Goal: Book appointment/travel/reservation

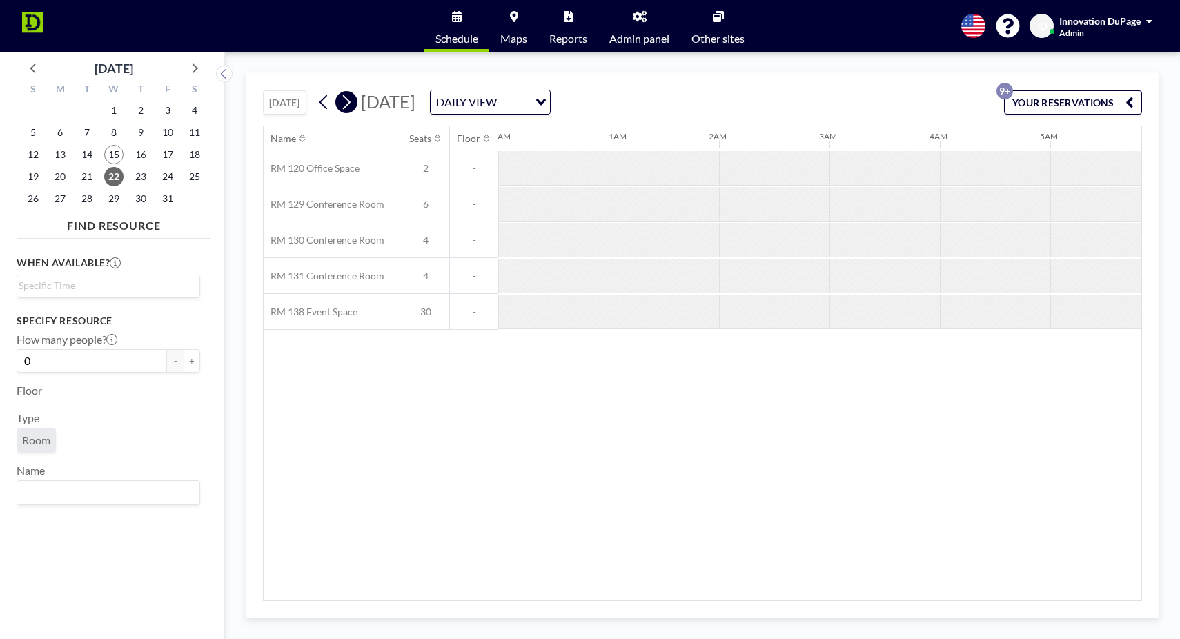
scroll to position [0, 773]
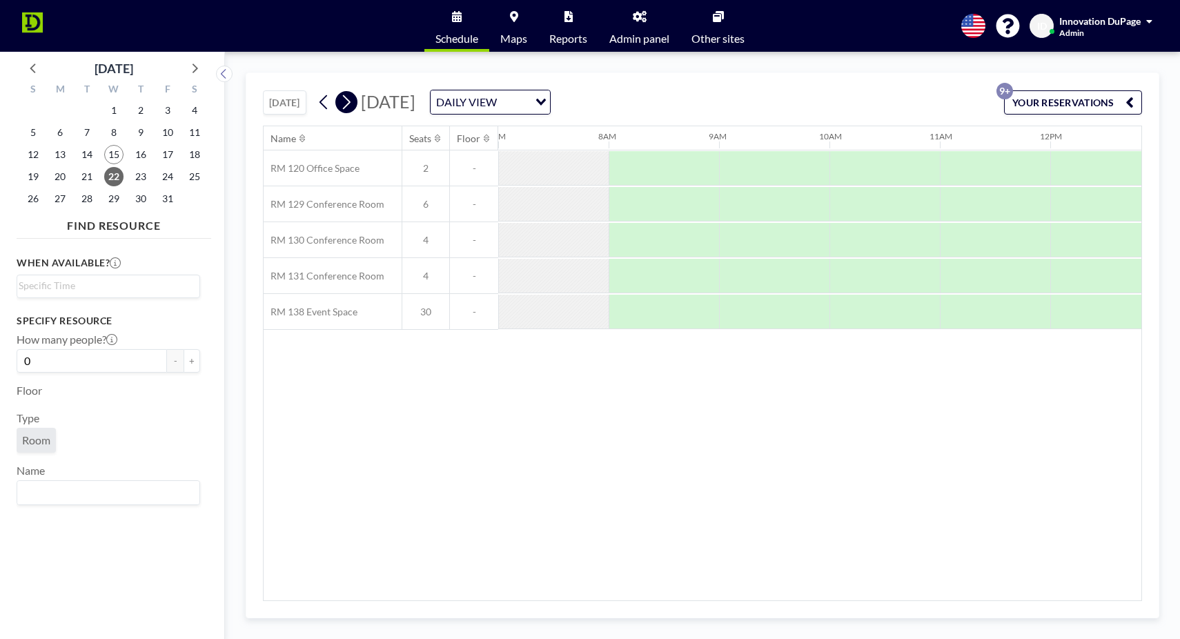
click at [356, 104] on button at bounding box center [346, 102] width 22 height 22
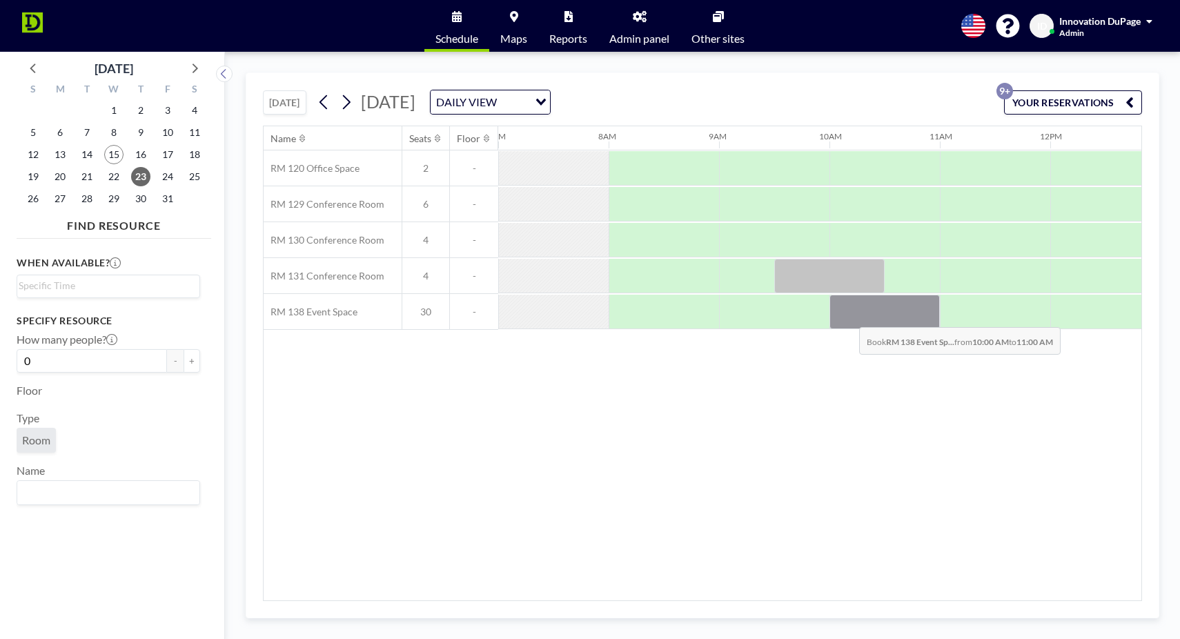
click at [848, 317] on div at bounding box center [884, 312] width 110 height 34
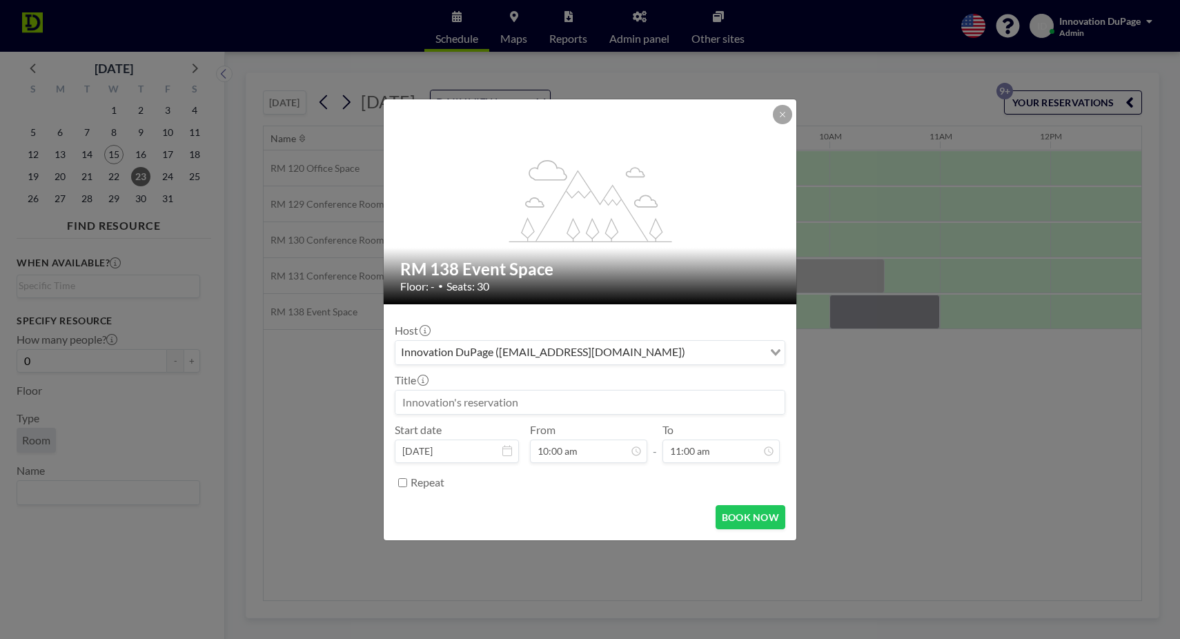
click at [613, 406] on input at bounding box center [589, 401] width 389 height 23
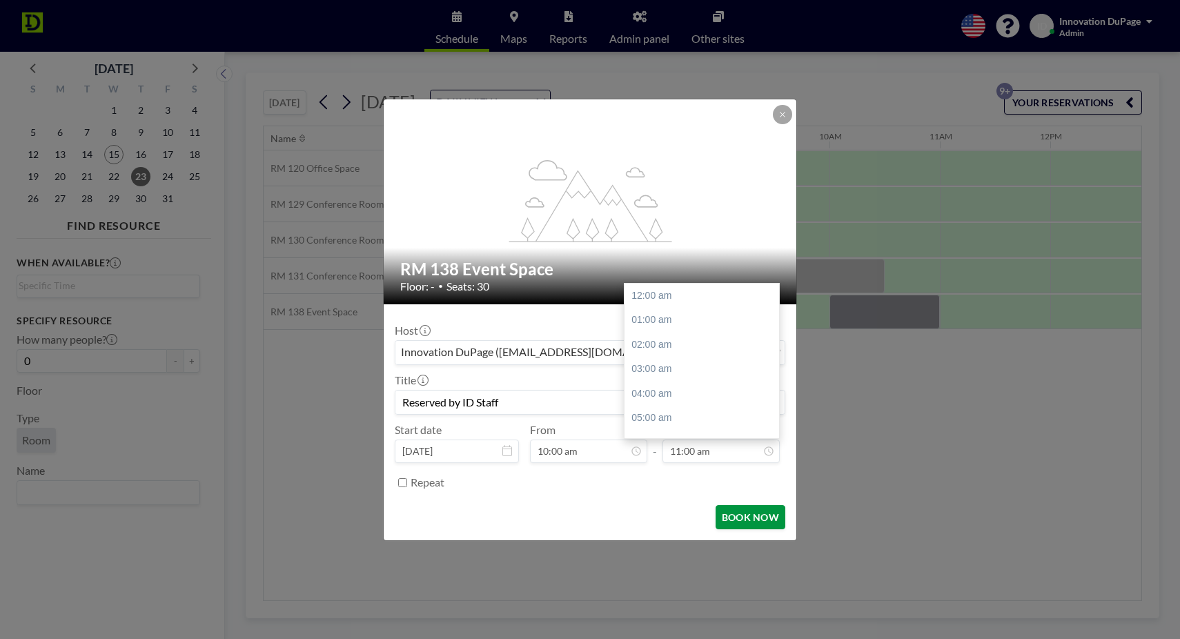
scroll to position [266, 0]
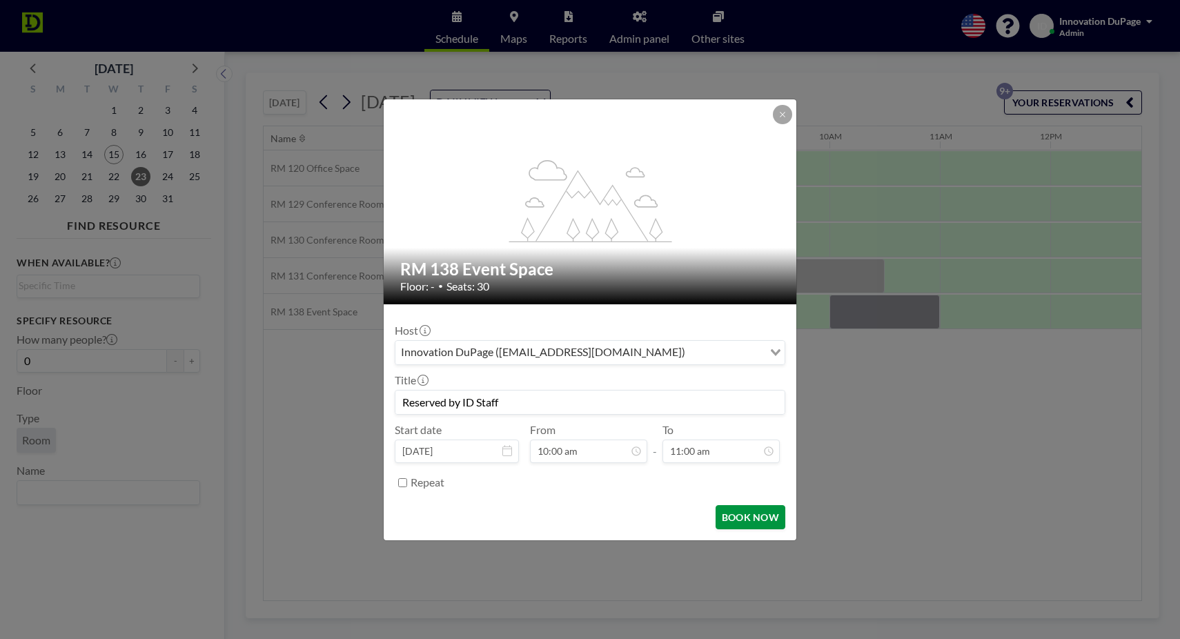
type input "Reserved by ID Staff"
click at [732, 519] on button "BOOK NOW" at bounding box center [750, 517] width 70 height 24
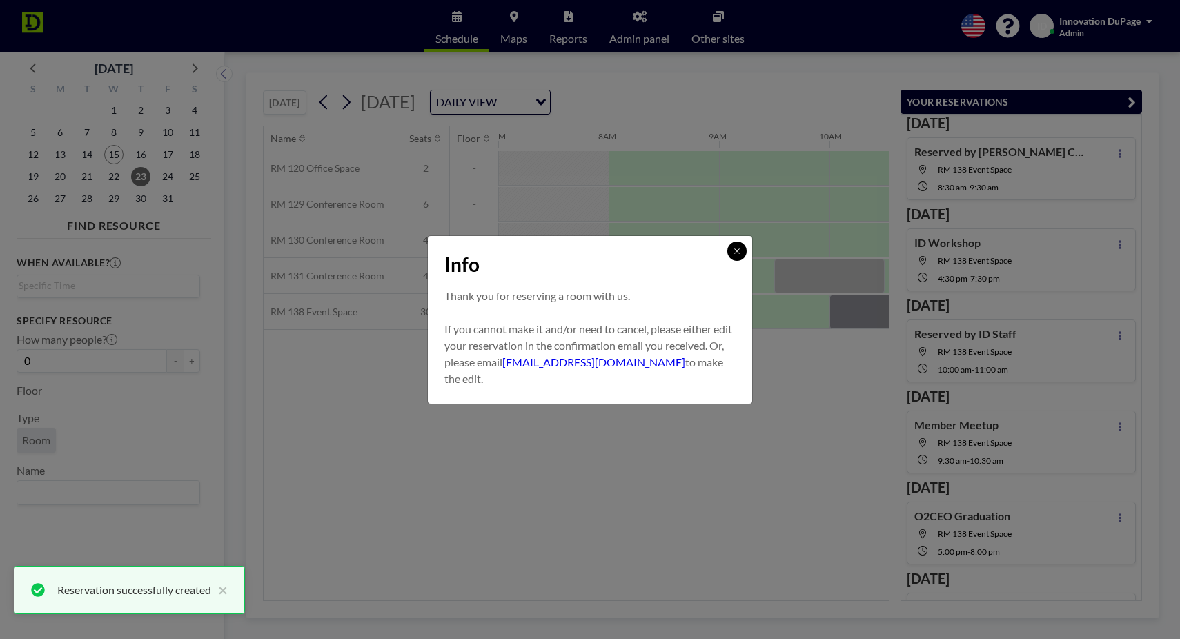
click at [735, 253] on icon at bounding box center [737, 251] width 8 height 8
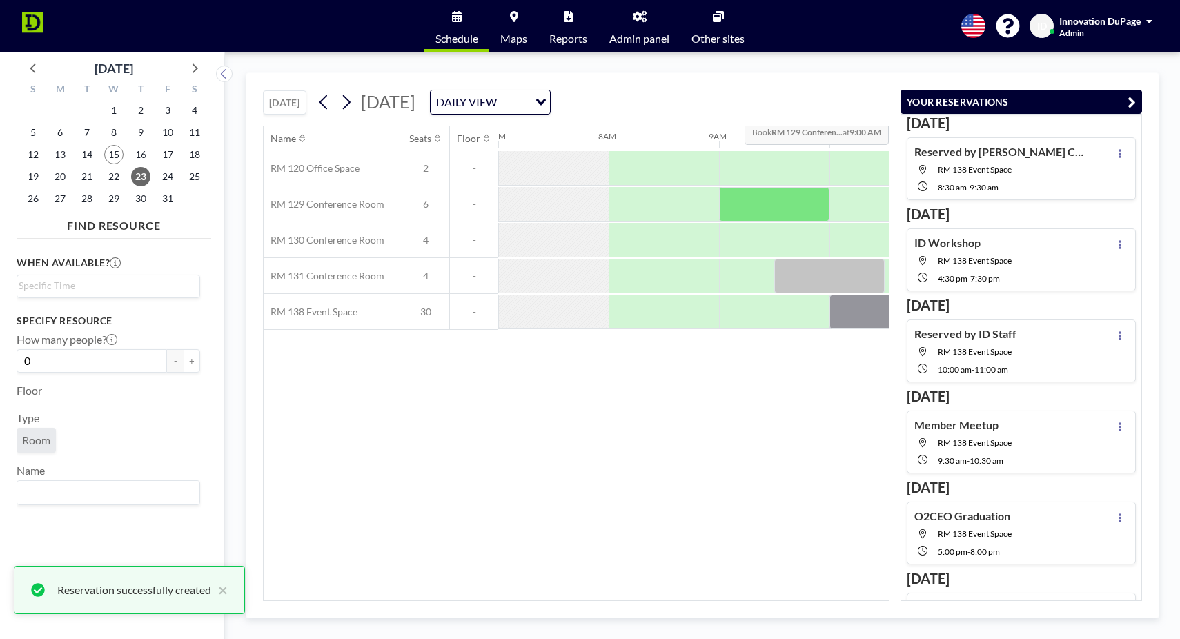
click at [1129, 101] on icon "button" at bounding box center [1131, 102] width 8 height 17
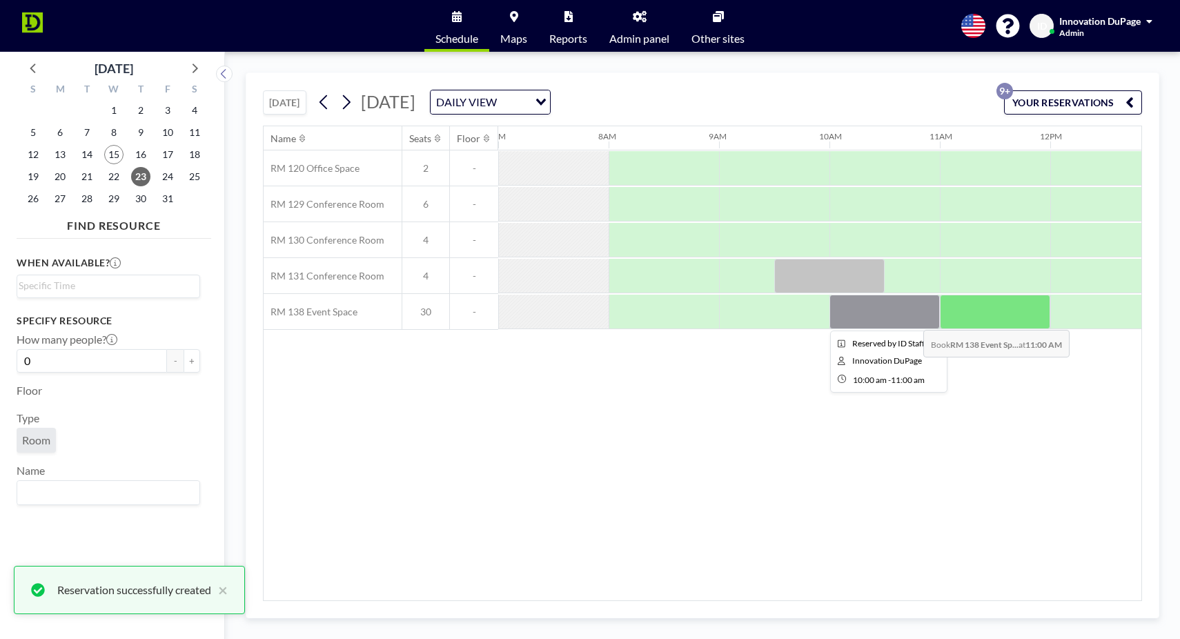
click at [905, 323] on div at bounding box center [884, 312] width 110 height 34
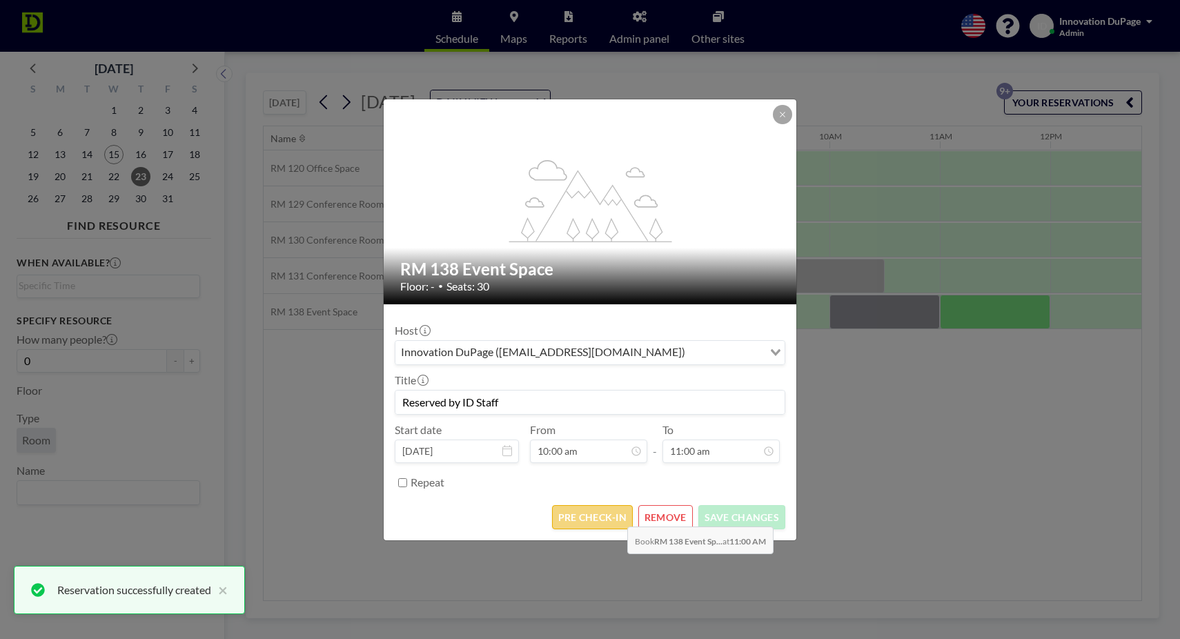
click at [614, 513] on button "PRE CHECK-IN" at bounding box center [592, 517] width 81 height 24
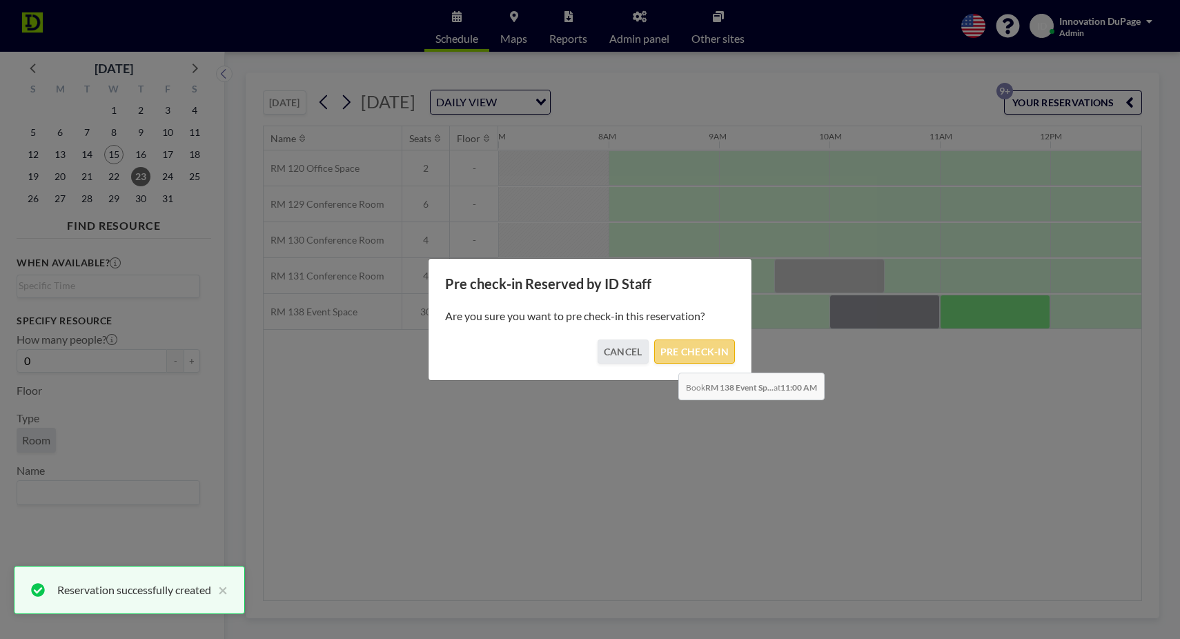
click at [668, 358] on button "PRE CHECK-IN" at bounding box center [694, 351] width 81 height 24
